Goal: Information Seeking & Learning: Learn about a topic

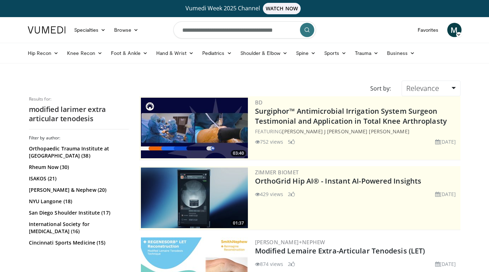
click at [211, 37] on input "**********" at bounding box center [244, 29] width 143 height 17
click at [216, 32] on input "**********" at bounding box center [244, 29] width 143 height 17
type input "**********"
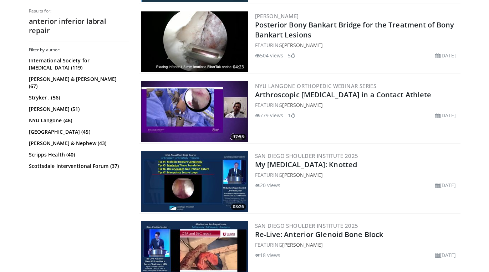
scroll to position [855, 0]
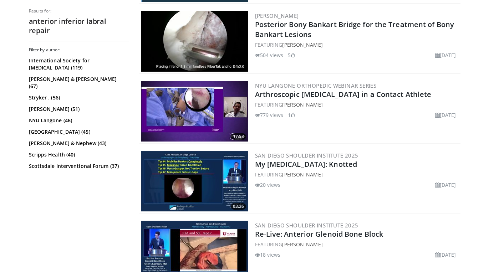
click at [198, 105] on img at bounding box center [194, 111] width 107 height 61
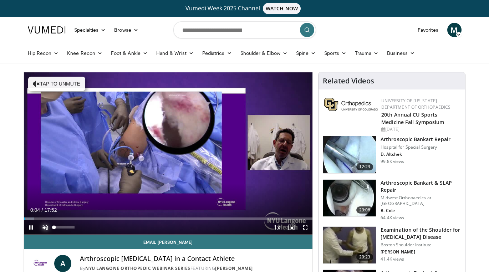
click at [48, 225] on span "Video Player" at bounding box center [45, 227] width 14 height 14
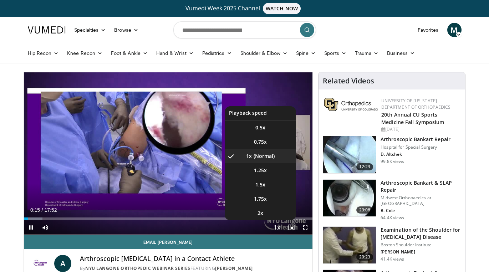
click at [279, 229] on span "Video Player" at bounding box center [277, 228] width 10 height 14
click at [276, 227] on span "Video Player" at bounding box center [277, 228] width 10 height 14
click at [266, 175] on li "1.25x" at bounding box center [260, 170] width 71 height 14
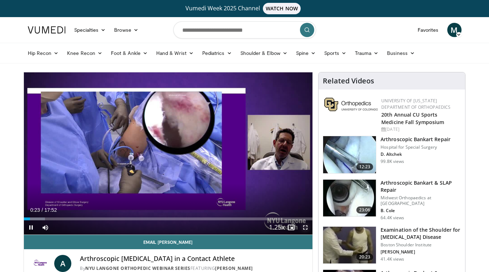
click at [303, 226] on span "Video Player" at bounding box center [305, 227] width 14 height 14
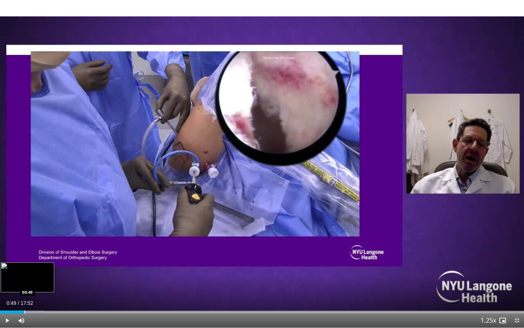
click at [24, 272] on div "Progress Bar" at bounding box center [24, 312] width 1 height 3
click at [32, 272] on div "Progress Bar" at bounding box center [32, 312] width 1 height 3
click at [40, 272] on div "Progress Bar" at bounding box center [40, 312] width 1 height 3
click at [50, 272] on div "Progress Bar" at bounding box center [50, 312] width 1 height 3
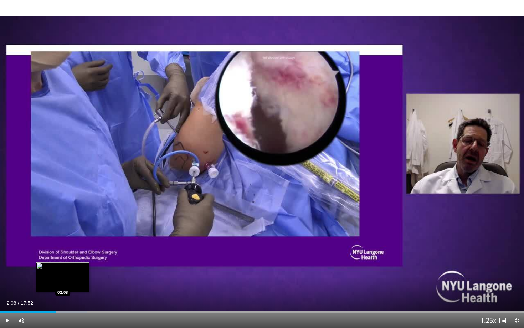
click at [63, 272] on div "Progress Bar" at bounding box center [63, 312] width 1 height 3
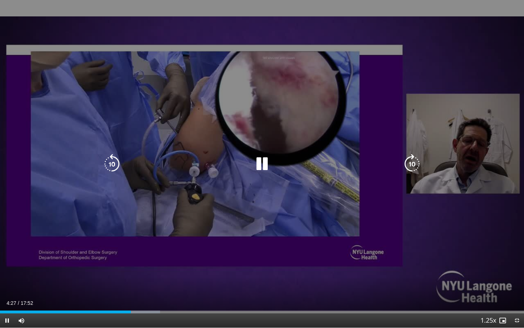
click at [259, 167] on icon "Video Player" at bounding box center [262, 164] width 20 height 20
click at [263, 155] on icon "Video Player" at bounding box center [262, 164] width 20 height 20
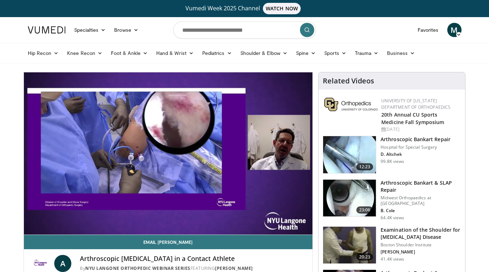
click at [346, 150] on img at bounding box center [349, 154] width 53 height 37
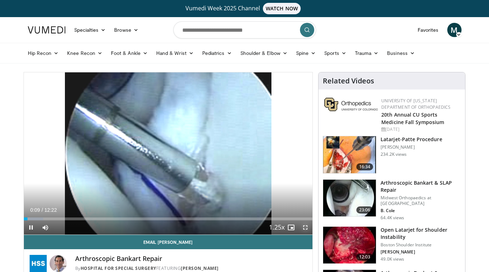
click at [301, 225] on span "Video Player" at bounding box center [305, 227] width 14 height 14
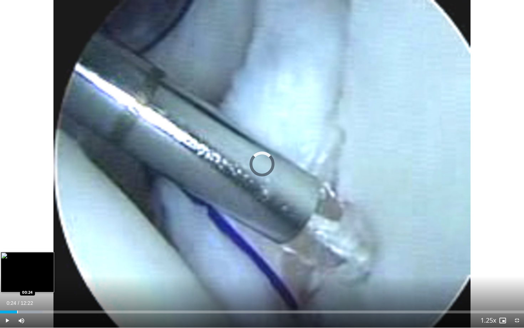
click at [17, 272] on div "Progress Bar" at bounding box center [17, 312] width 1 height 3
click at [27, 272] on div "Progress Bar" at bounding box center [27, 312] width 1 height 3
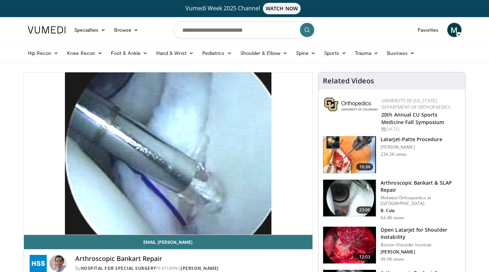
click at [349, 192] on img at bounding box center [349, 198] width 53 height 37
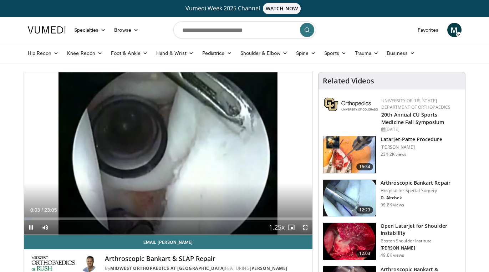
click at [304, 226] on span "Video Player" at bounding box center [305, 227] width 14 height 14
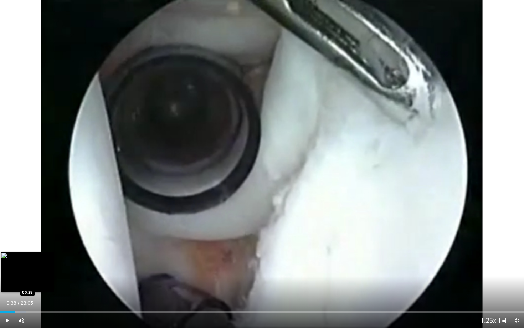
click at [15, 272] on div "Progress Bar" at bounding box center [15, 312] width 1 height 3
click at [42, 272] on div "Progress Bar" at bounding box center [42, 312] width 1 height 3
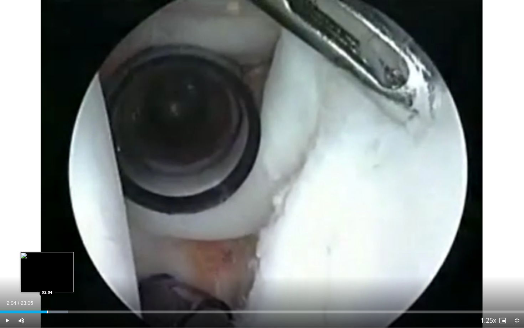
click at [47, 272] on div "Progress Bar" at bounding box center [47, 312] width 1 height 3
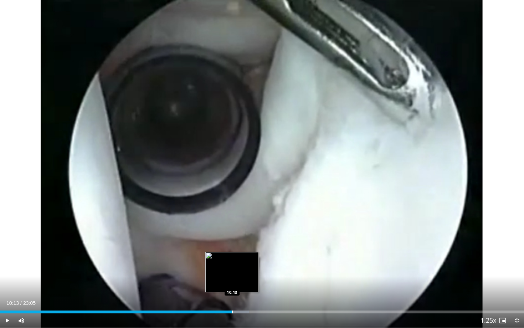
click at [232, 272] on div "Progress Bar" at bounding box center [232, 312] width 1 height 3
click at [245, 272] on div "Loaded : 49.01% 10:18 10:48" at bounding box center [262, 310] width 524 height 7
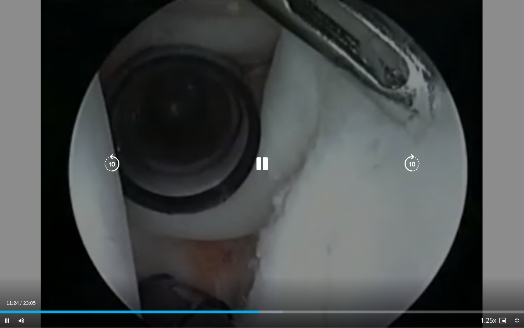
click at [256, 167] on icon "Video Player" at bounding box center [262, 164] width 20 height 20
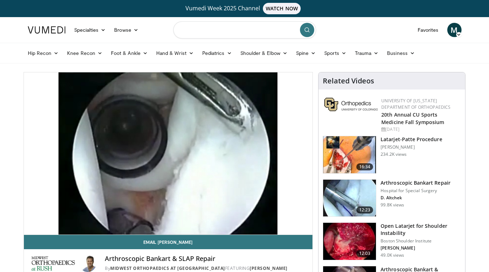
click at [239, 27] on input "Search topics, interventions" at bounding box center [244, 29] width 143 height 17
type input "**********"
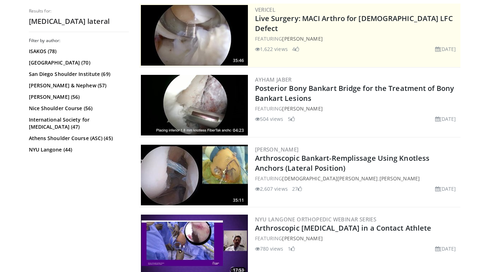
scroll to position [165, 0]
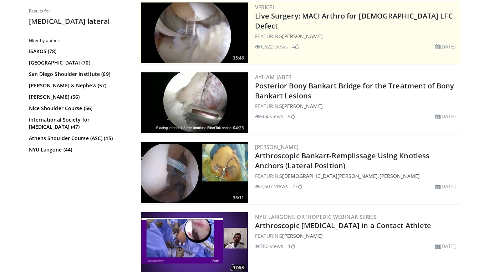
click at [220, 170] on img at bounding box center [194, 172] width 107 height 61
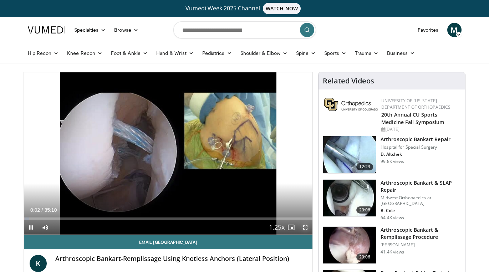
click at [303, 226] on span "Video Player" at bounding box center [305, 227] width 14 height 14
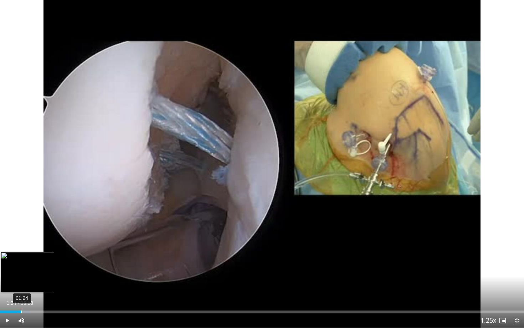
click at [21, 272] on div "01:24" at bounding box center [21, 312] width 1 height 3
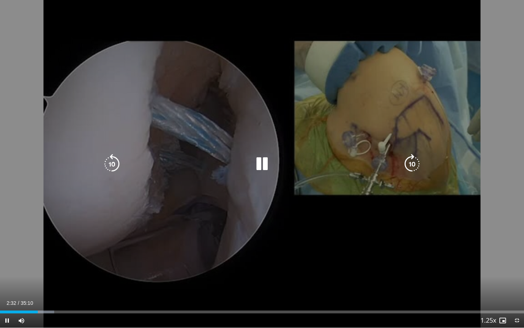
click at [263, 168] on icon "Video Player" at bounding box center [262, 164] width 20 height 20
